Goal: Task Accomplishment & Management: Use online tool/utility

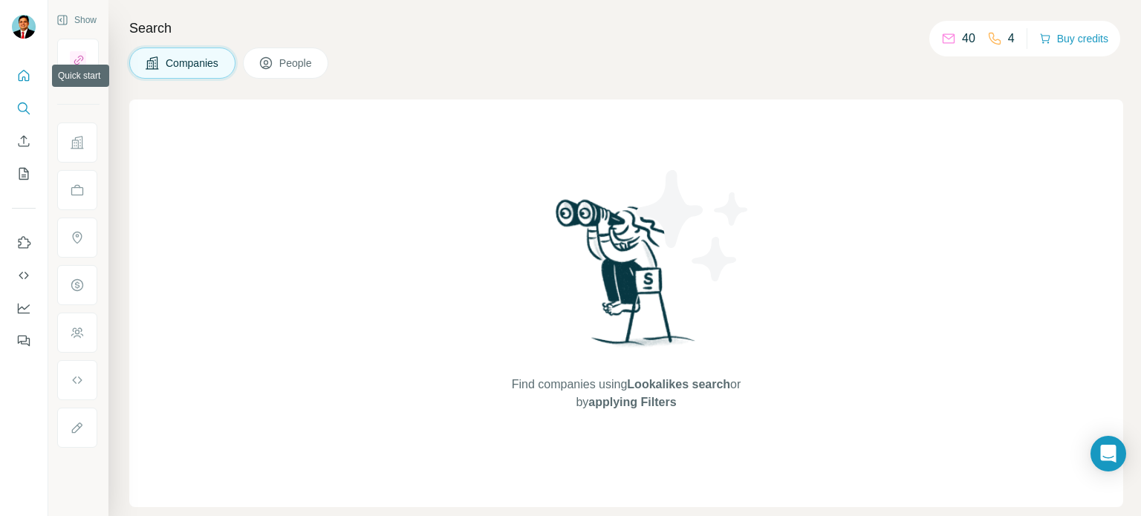
click at [23, 77] on icon "Quick start" at bounding box center [24, 75] width 11 height 11
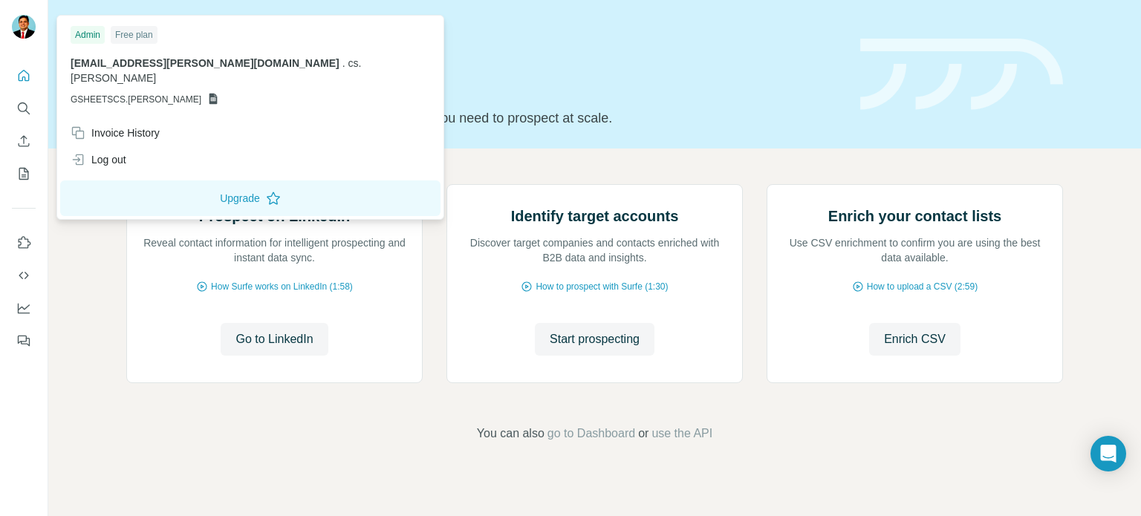
click at [28, 25] on img at bounding box center [24, 27] width 24 height 24
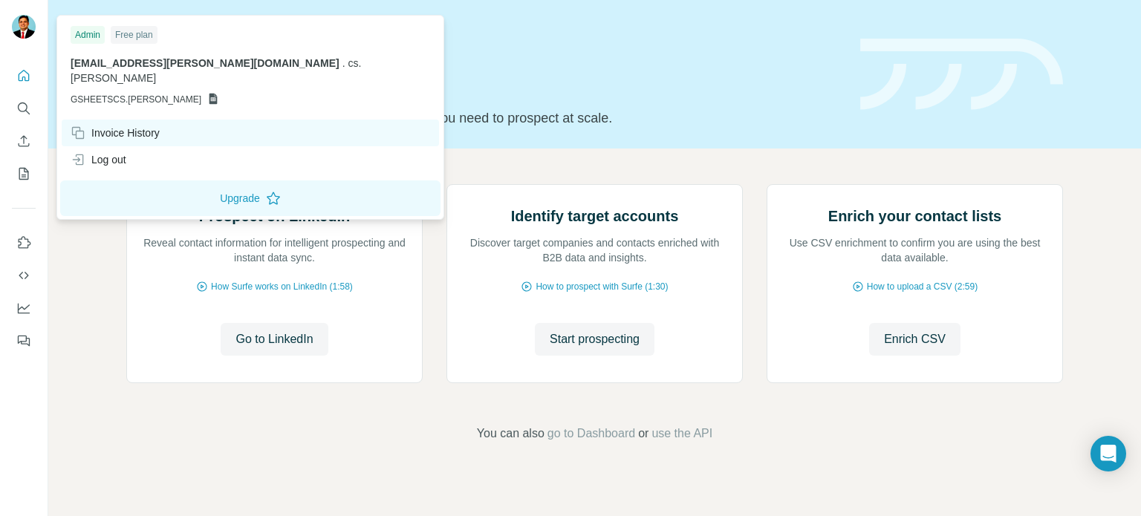
click at [148, 126] on div "Invoice History" at bounding box center [115, 133] width 89 height 15
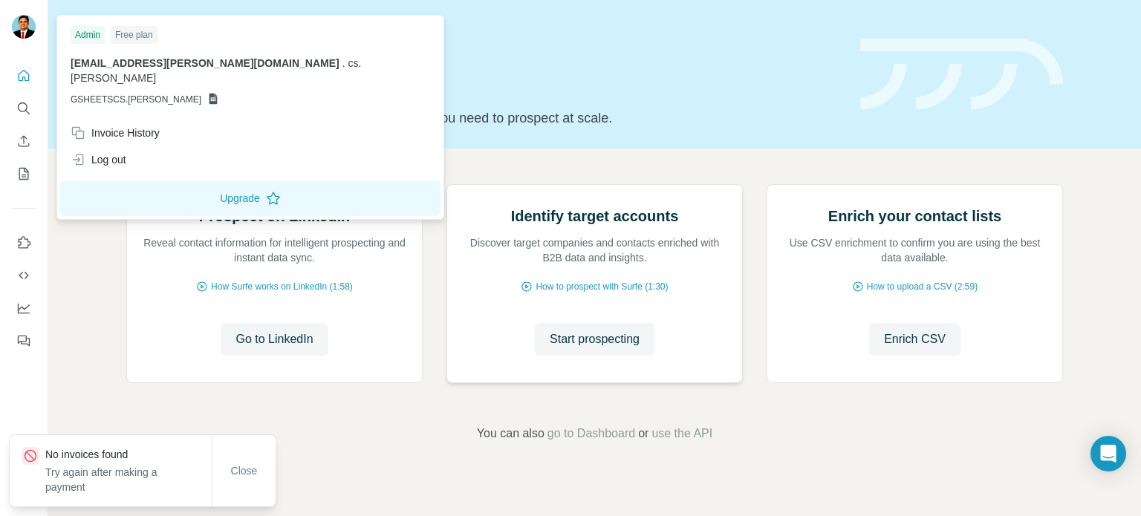
scroll to position [125, 0]
click at [241, 472] on span "Close" at bounding box center [244, 471] width 27 height 15
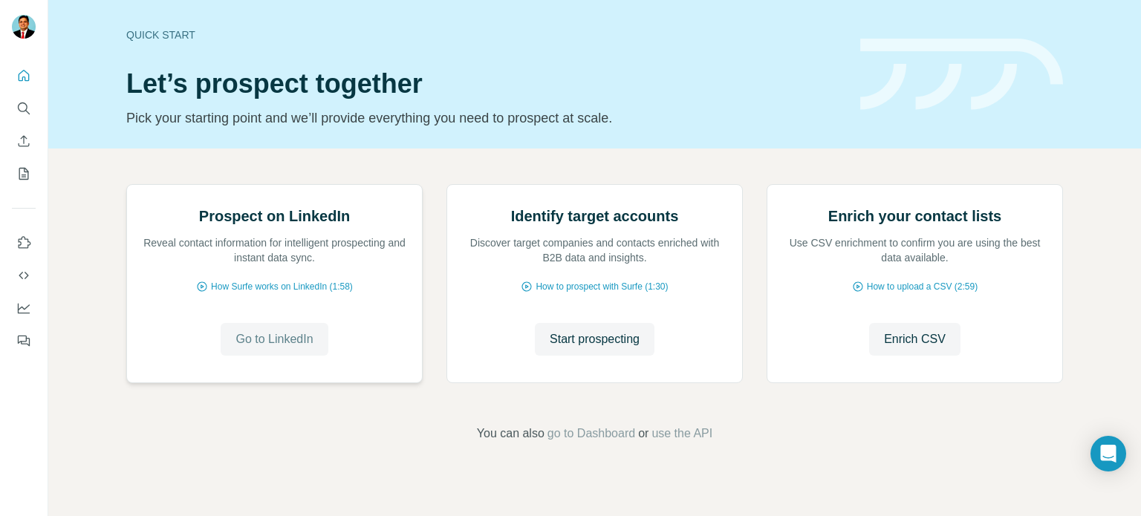
click at [288, 348] on span "Go to LinkedIn" at bounding box center [273, 340] width 77 height 18
click at [597, 348] on span "Start prospecting" at bounding box center [595, 340] width 90 height 18
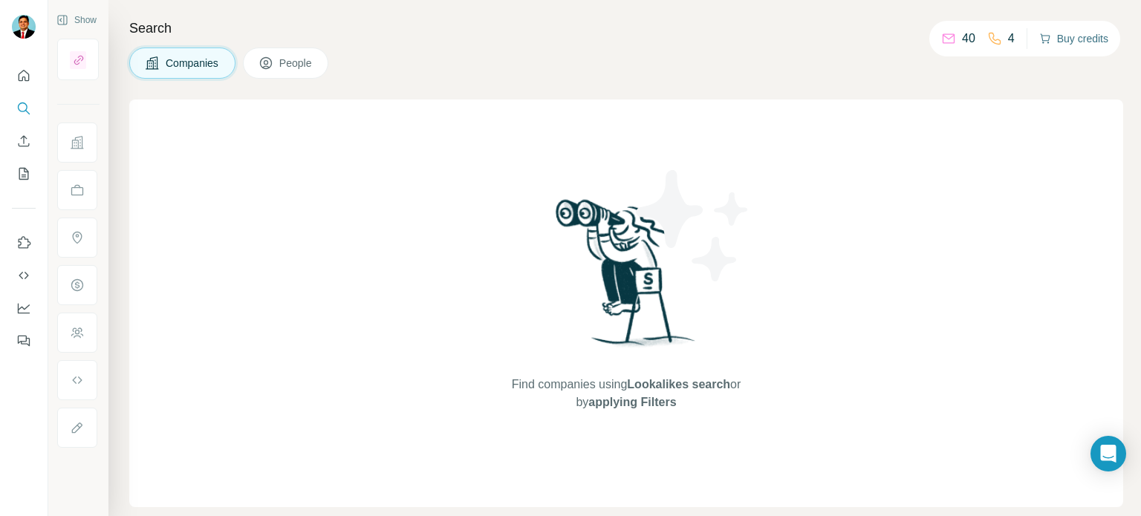
click at [1077, 34] on button "Buy credits" at bounding box center [1073, 38] width 69 height 21
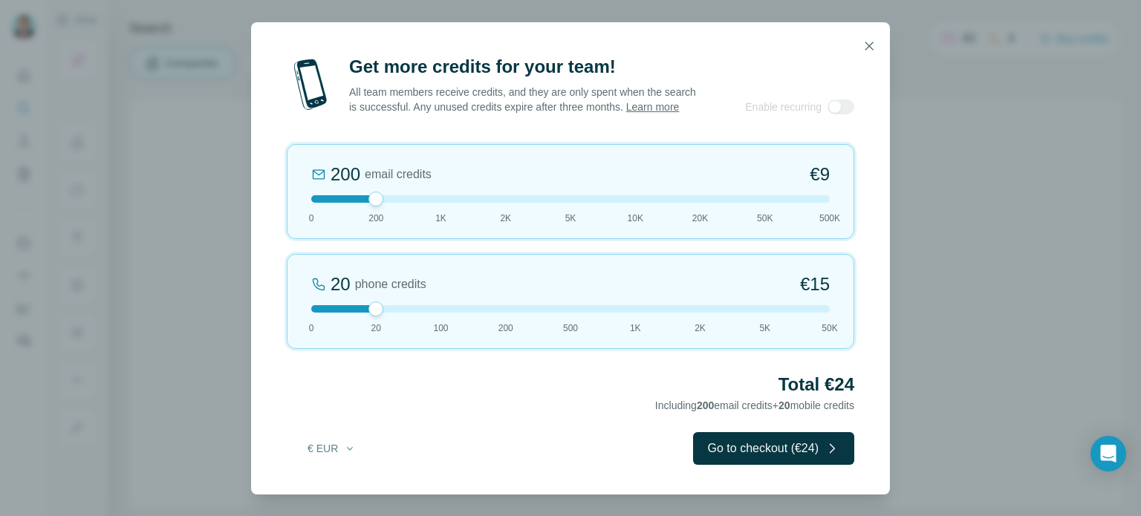
drag, startPoint x: 368, startPoint y: 313, endPoint x: 487, endPoint y: 313, distance: 118.8
click at [487, 313] on div at bounding box center [570, 308] width 518 height 7
drag, startPoint x: 495, startPoint y: 314, endPoint x: 823, endPoint y: 314, distance: 328.3
click at [823, 313] on div at bounding box center [570, 308] width 518 height 7
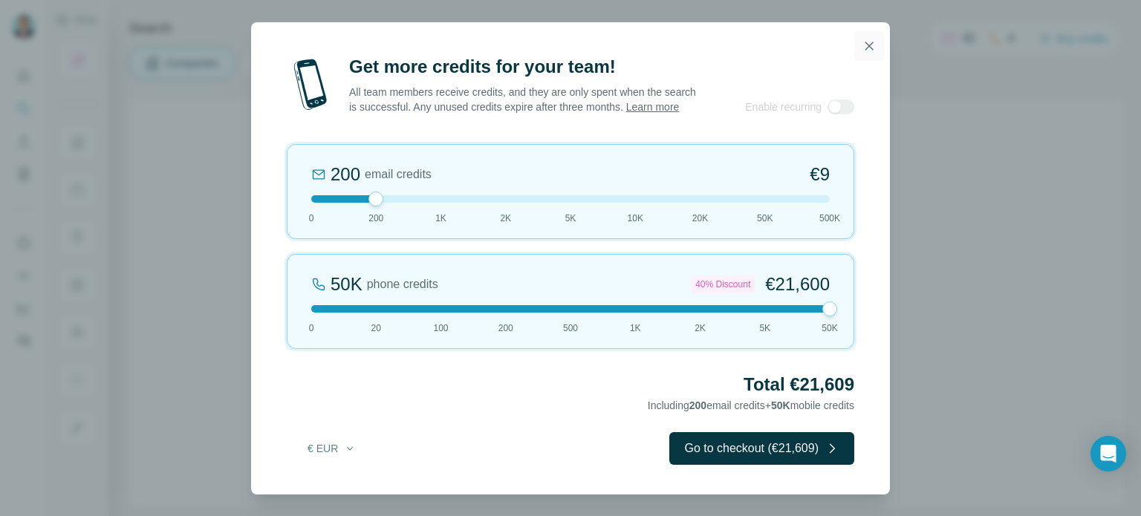
click at [856, 39] on button "button" at bounding box center [869, 46] width 30 height 30
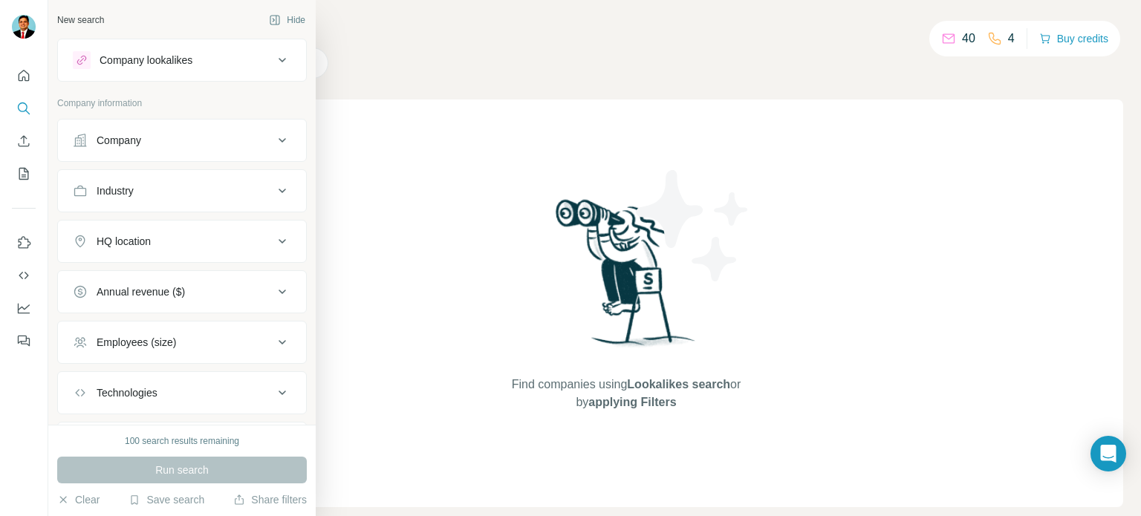
click at [126, 145] on div "Company" at bounding box center [119, 140] width 45 height 15
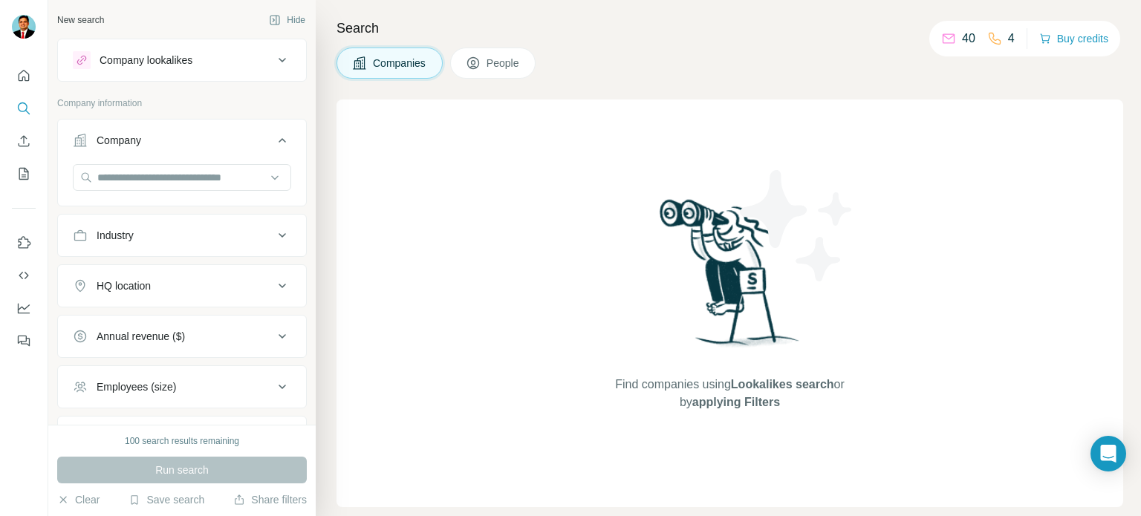
click at [123, 227] on button "Industry" at bounding box center [182, 236] width 248 height 36
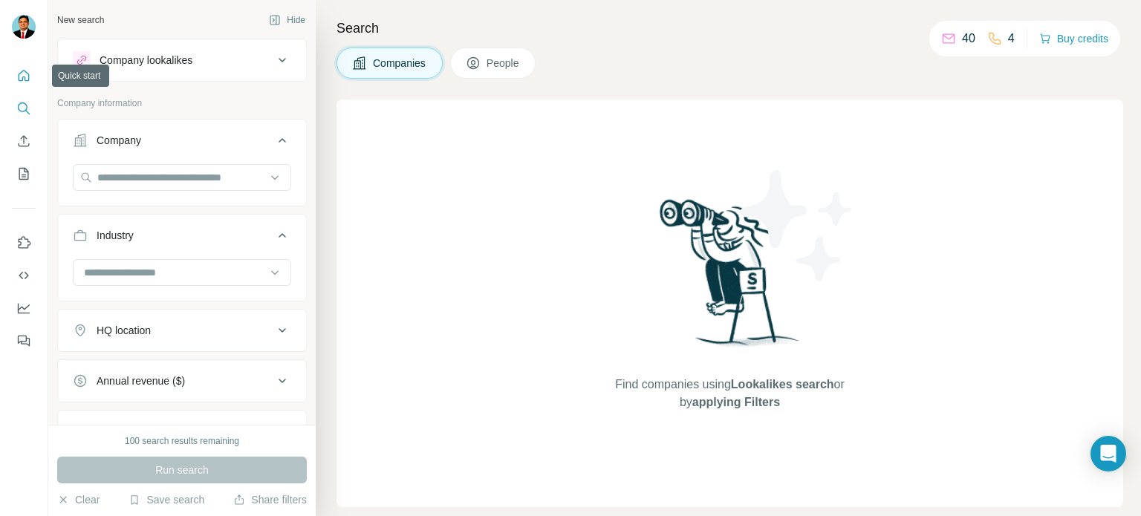
click at [32, 79] on button "Quick start" at bounding box center [24, 75] width 24 height 27
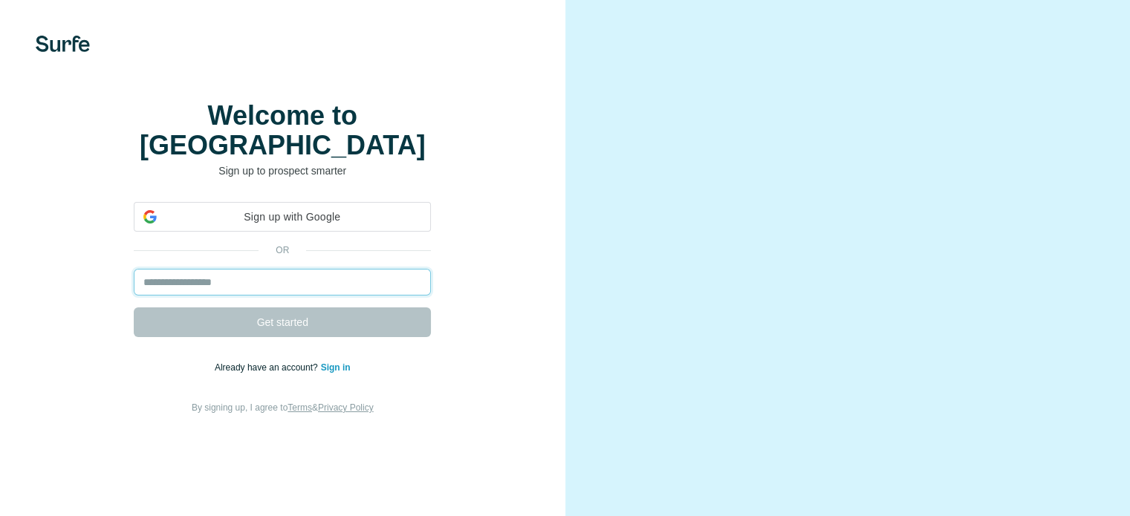
click at [298, 296] on input "email" at bounding box center [282, 282] width 297 height 27
click at [444, 129] on div "Welcome to Surfe Sign up to prospect smarter or Get started Already have an acc…" at bounding box center [282, 258] width 565 height 517
